Goal: Task Accomplishment & Management: Complete application form

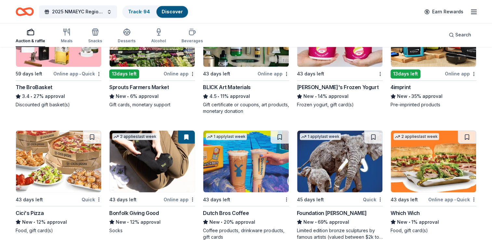
scroll to position [1112, 0]
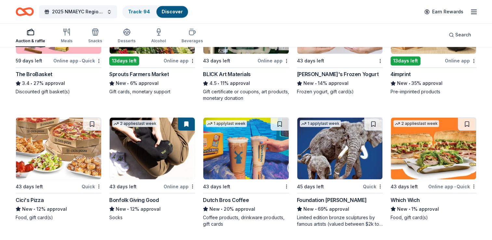
click at [134, 74] on div "Sprouts Farmers Market" at bounding box center [138, 74] width 59 height 8
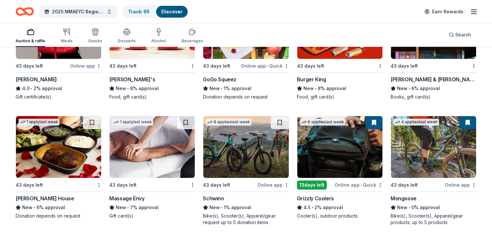
scroll to position [2227, 0]
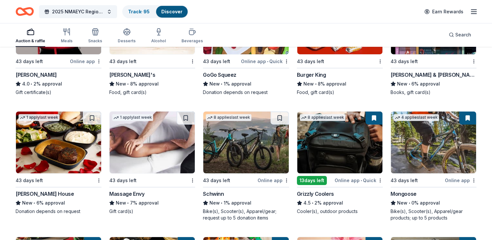
click at [45, 190] on div "[PERSON_NAME] House" at bounding box center [45, 194] width 58 height 8
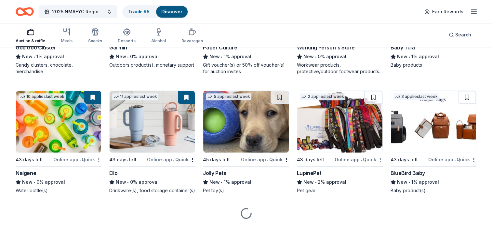
scroll to position [3129, 0]
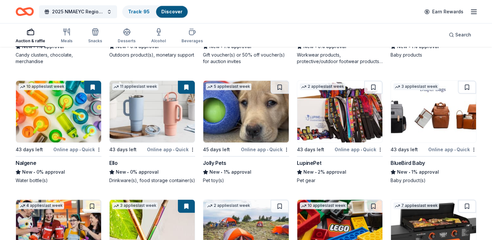
click at [235, 133] on img at bounding box center [245, 112] width 85 height 62
click at [338, 127] on img at bounding box center [339, 112] width 85 height 62
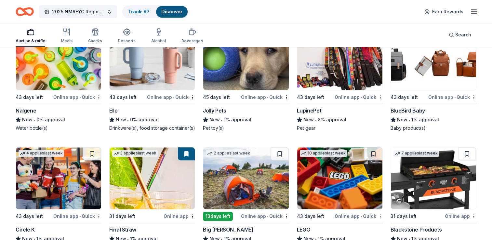
scroll to position [3186, 0]
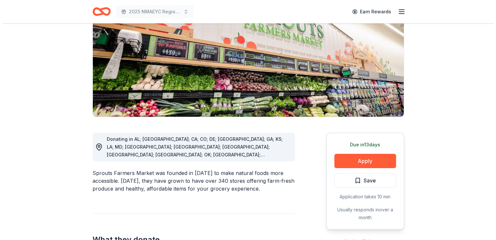
scroll to position [130, 0]
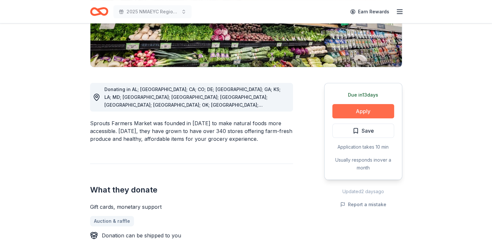
click at [358, 109] on button "Apply" at bounding box center [363, 111] width 62 height 14
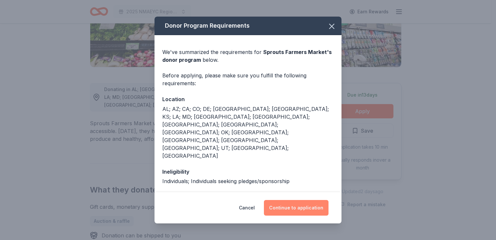
click at [289, 208] on button "Continue to application" at bounding box center [296, 208] width 65 height 16
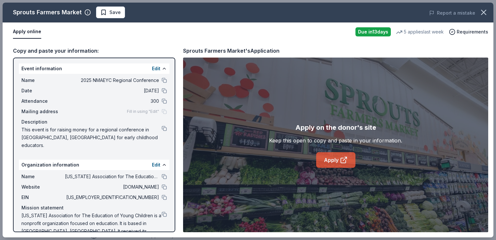
click at [336, 158] on link "Apply" at bounding box center [335, 160] width 39 height 16
click at [115, 16] on button "Save" at bounding box center [110, 12] width 29 height 12
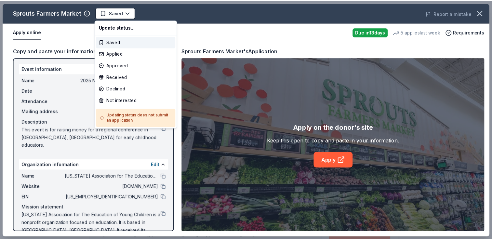
scroll to position [0, 0]
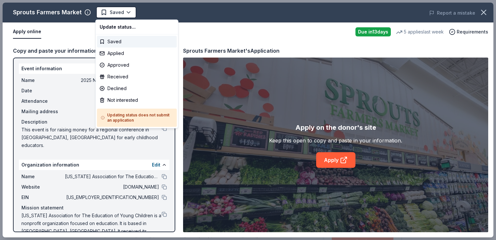
click at [115, 16] on body "2025 NMAEYC Regional Conference Saved Apply Due in 13 days Share Sprouts Farmer…" at bounding box center [246, 120] width 492 height 240
click at [109, 57] on div "Applied" at bounding box center [137, 53] width 80 height 12
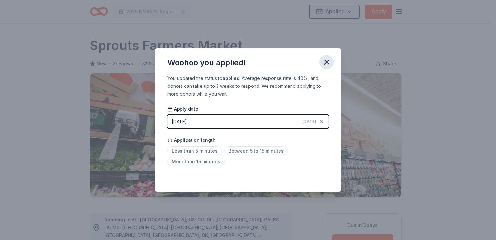
click at [328, 63] on icon "button" at bounding box center [327, 62] width 5 height 5
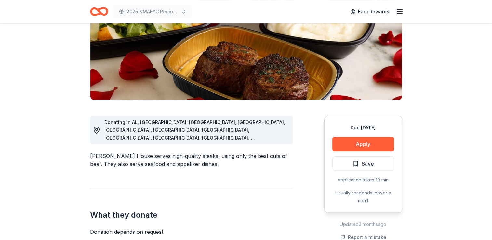
scroll to position [106, 0]
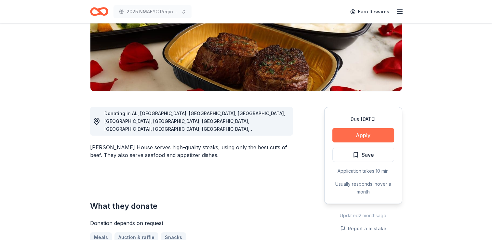
click at [348, 134] on button "Apply" at bounding box center [363, 135] width 62 height 14
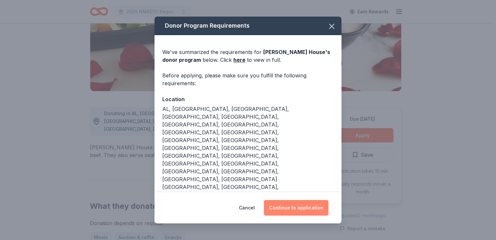
click at [295, 200] on button "Continue to application" at bounding box center [296, 208] width 65 height 16
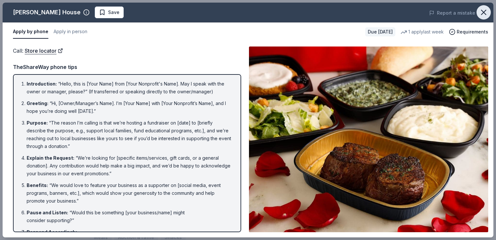
click at [482, 11] on icon "button" at bounding box center [483, 12] width 9 height 9
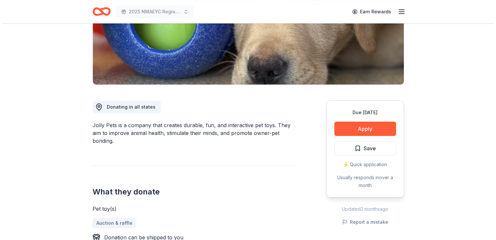
scroll to position [116, 0]
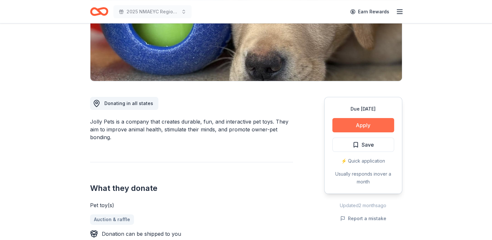
click at [356, 124] on button "Apply" at bounding box center [363, 125] width 62 height 14
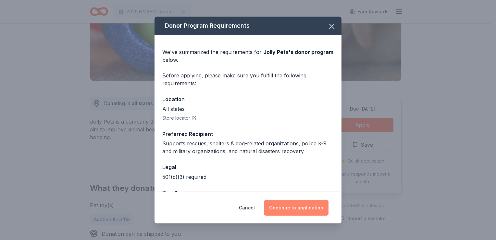
click at [283, 207] on button "Continue to application" at bounding box center [296, 208] width 65 height 16
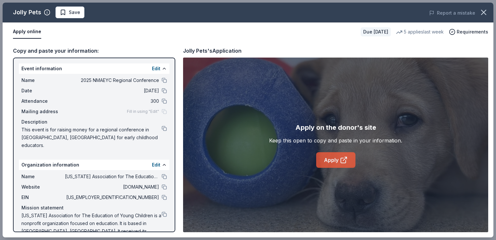
click at [330, 160] on link "Apply" at bounding box center [335, 160] width 39 height 16
click at [73, 15] on span "Save" at bounding box center [74, 12] width 11 height 8
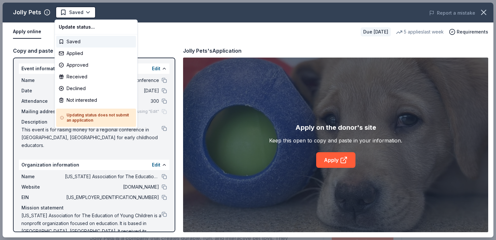
click at [73, 15] on html "2025 NMAEYC Regional Conference Saved Apply Due in 45 days Share Jolly Pets New…" at bounding box center [248, 120] width 496 height 240
click at [74, 51] on div "Applied" at bounding box center [96, 53] width 80 height 12
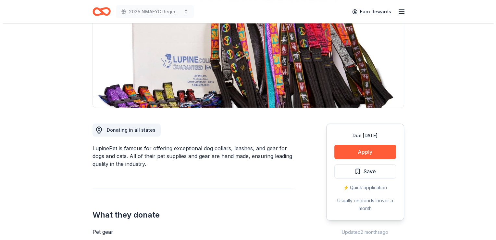
scroll to position [125, 0]
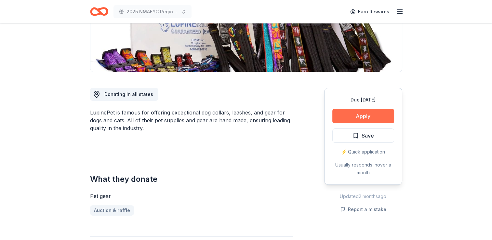
click at [348, 120] on button "Apply" at bounding box center [363, 116] width 62 height 14
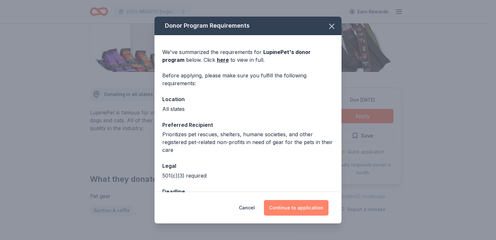
click at [292, 207] on button "Continue to application" at bounding box center [296, 208] width 65 height 16
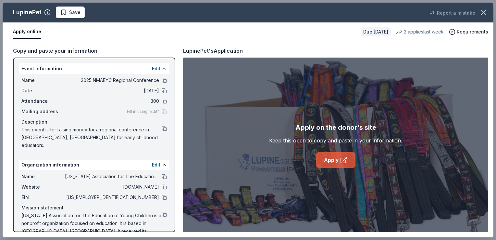
click at [334, 160] on link "Apply" at bounding box center [335, 160] width 39 height 16
click at [75, 14] on span "Save" at bounding box center [74, 12] width 11 height 8
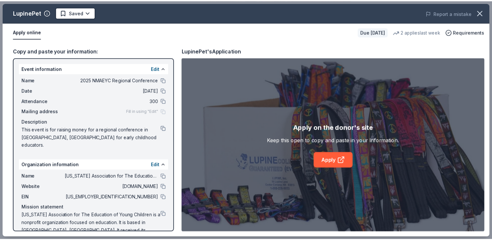
scroll to position [0, 0]
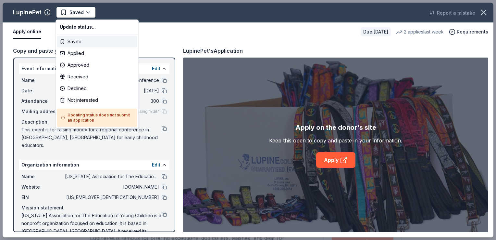
click at [75, 14] on html "2025 NMAEYC Regional Conference Saved Apply Due [DATE] Share LupinePet New 2 ap…" at bounding box center [248, 120] width 496 height 240
click at [74, 54] on div "Applied" at bounding box center [97, 53] width 80 height 12
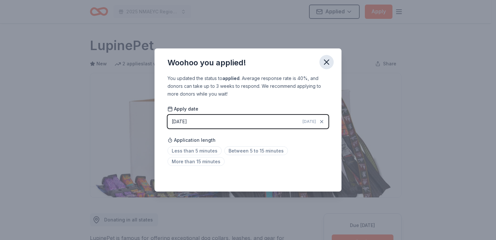
click at [325, 62] on icon "button" at bounding box center [326, 61] width 9 height 9
